Goal: Task Accomplishment & Management: Manage account settings

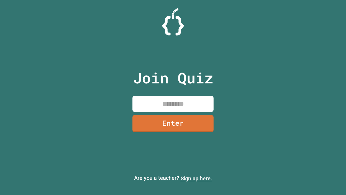
click at [196, 178] on link "Sign up here." at bounding box center [197, 178] width 32 height 6
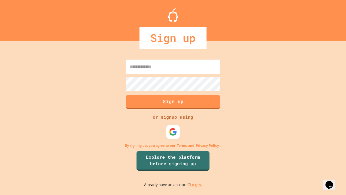
click at [196, 184] on link "Log in." at bounding box center [196, 185] width 12 height 6
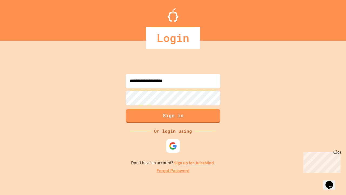
type input "**********"
